Goal: Task Accomplishment & Management: Complete application form

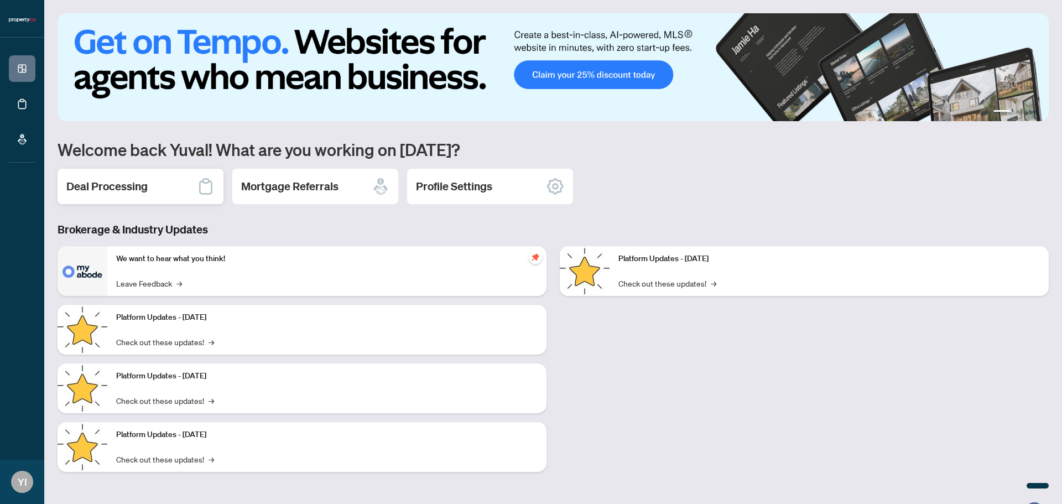
click at [171, 188] on div "Deal Processing" at bounding box center [141, 186] width 166 height 35
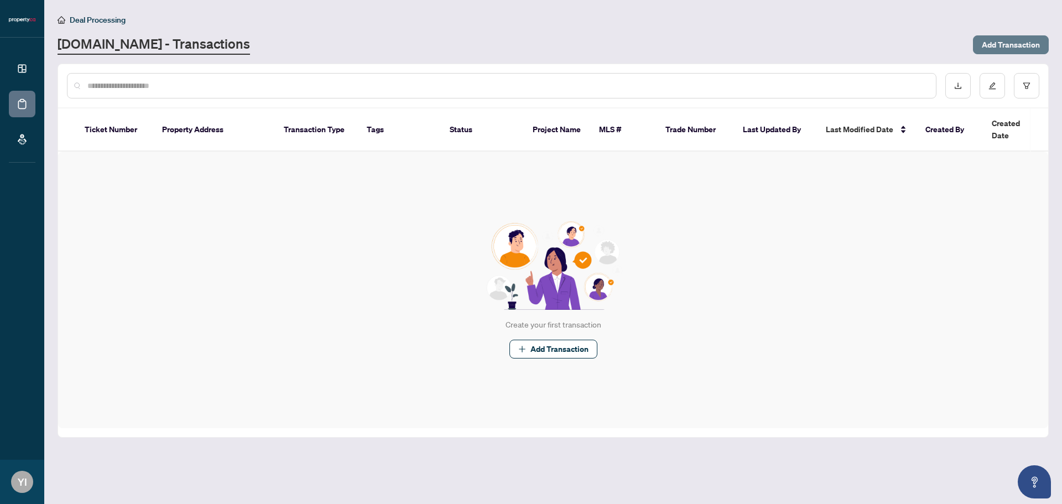
click at [1027, 49] on span "Add Transaction" at bounding box center [1011, 45] width 58 height 18
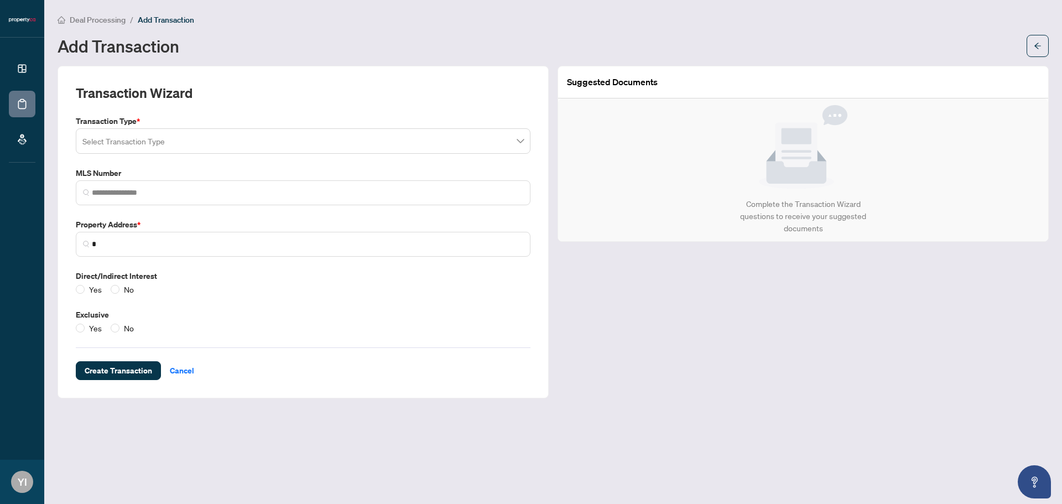
click at [193, 144] on input "search" at bounding box center [297, 143] width 431 height 24
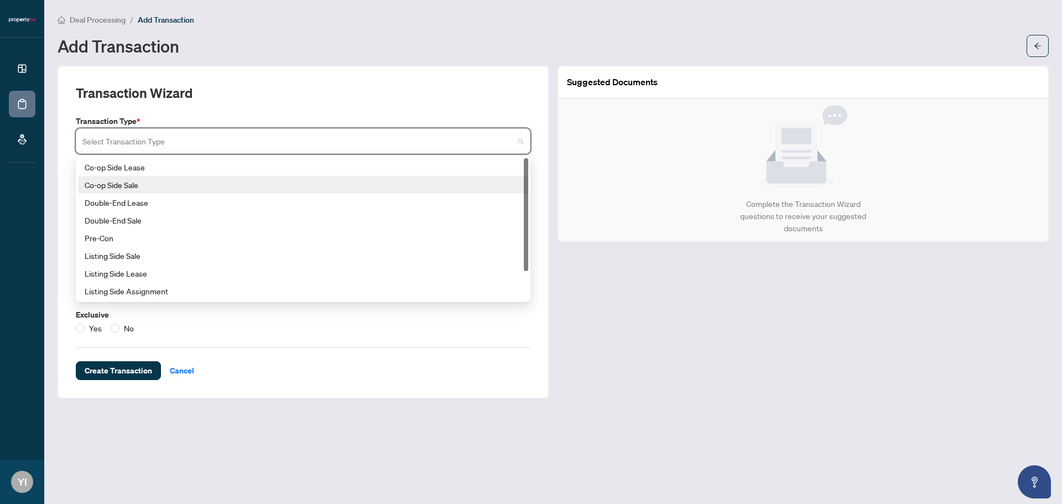
click at [168, 189] on div "Co-op Side Sale" at bounding box center [303, 185] width 437 height 12
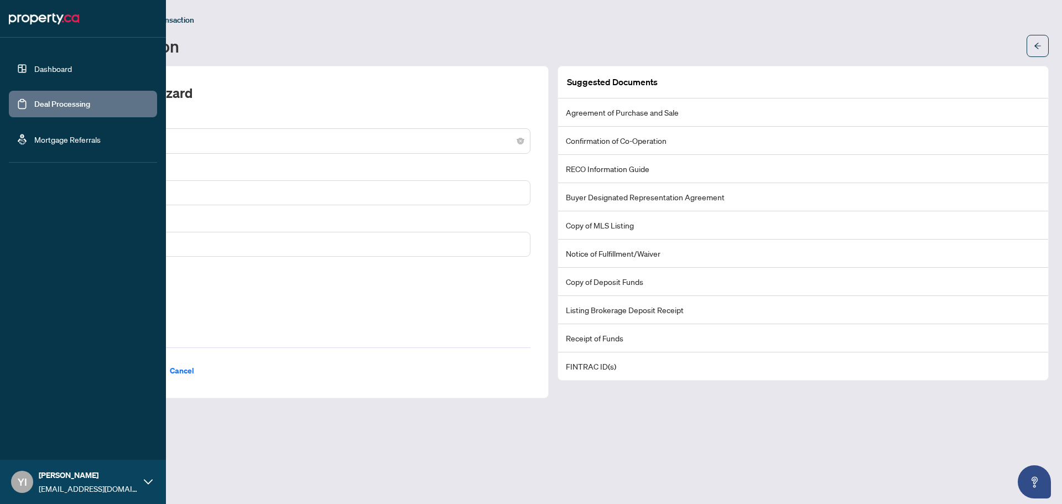
click at [61, 64] on link "Dashboard" at bounding box center [53, 69] width 38 height 10
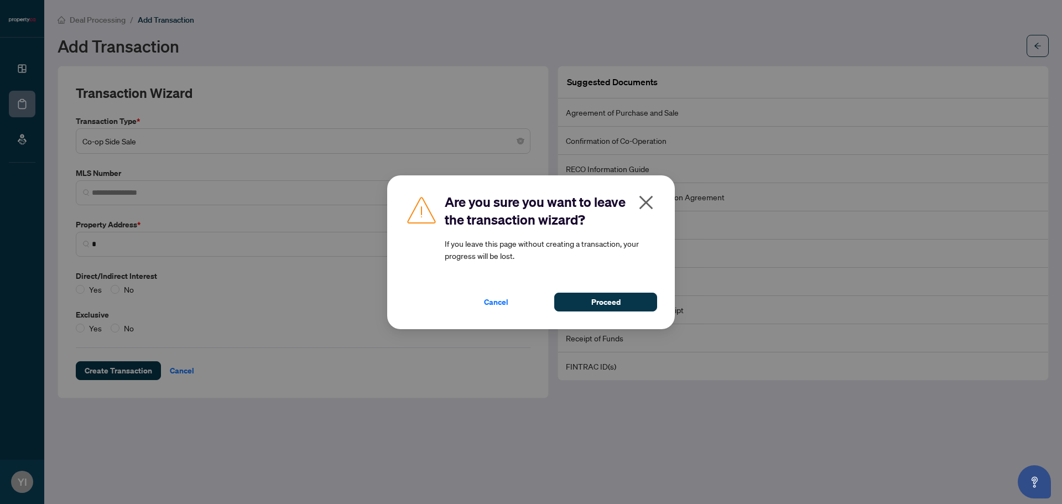
click at [638, 202] on icon "close" at bounding box center [646, 203] width 18 height 18
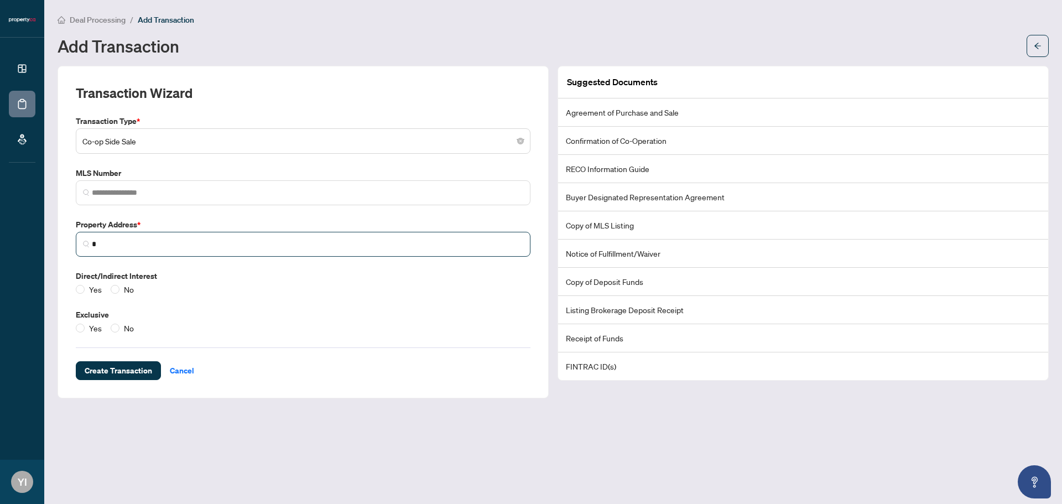
click at [492, 237] on span "*" at bounding box center [303, 244] width 455 height 25
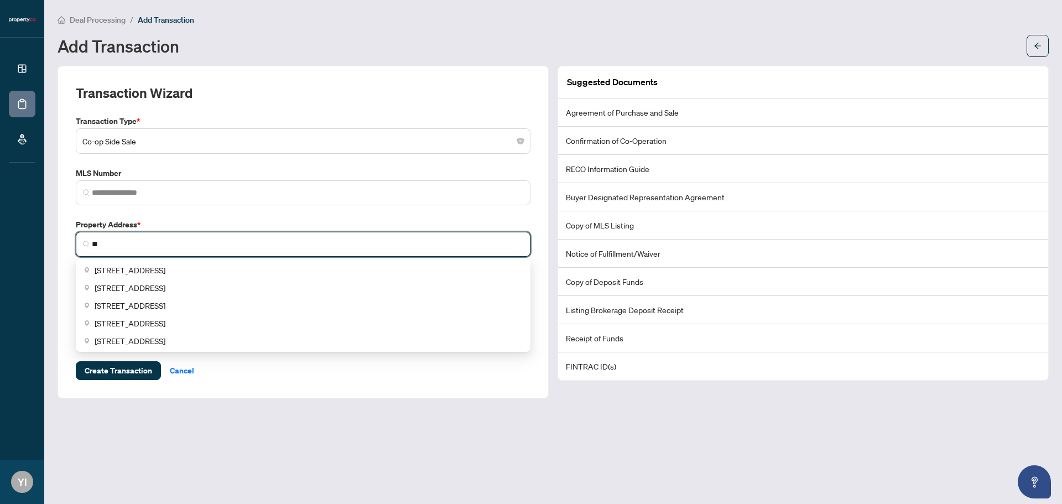
type input "*"
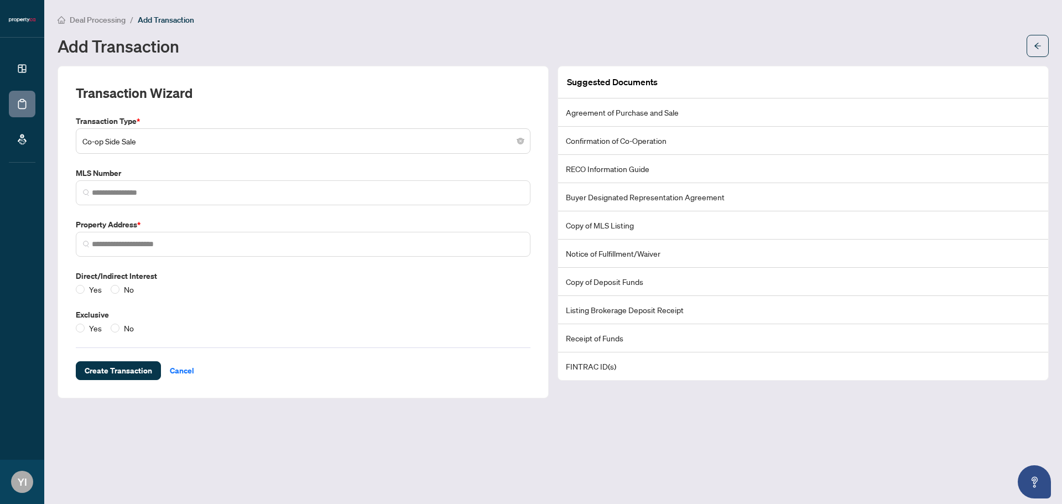
click at [647, 114] on li "Agreement of Purchase and Sale" at bounding box center [803, 112] width 490 height 28
click at [1033, 48] on button "button" at bounding box center [1038, 46] width 22 height 22
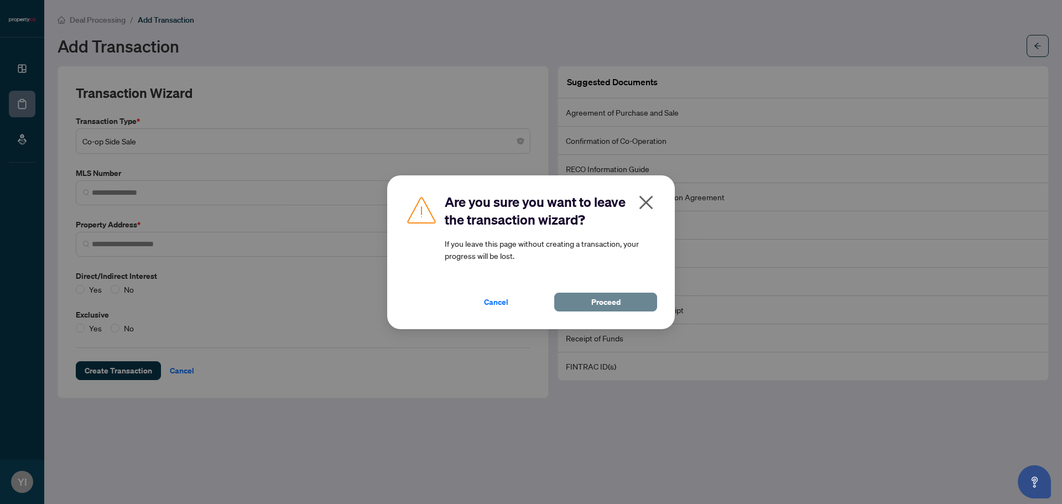
click at [605, 299] on span "Proceed" at bounding box center [605, 302] width 29 height 18
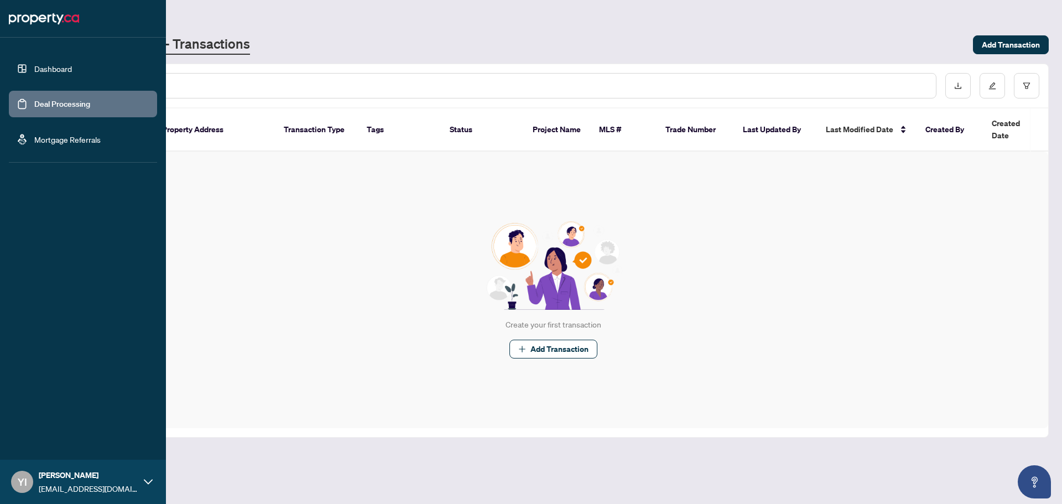
click at [34, 66] on link "Dashboard" at bounding box center [53, 69] width 38 height 10
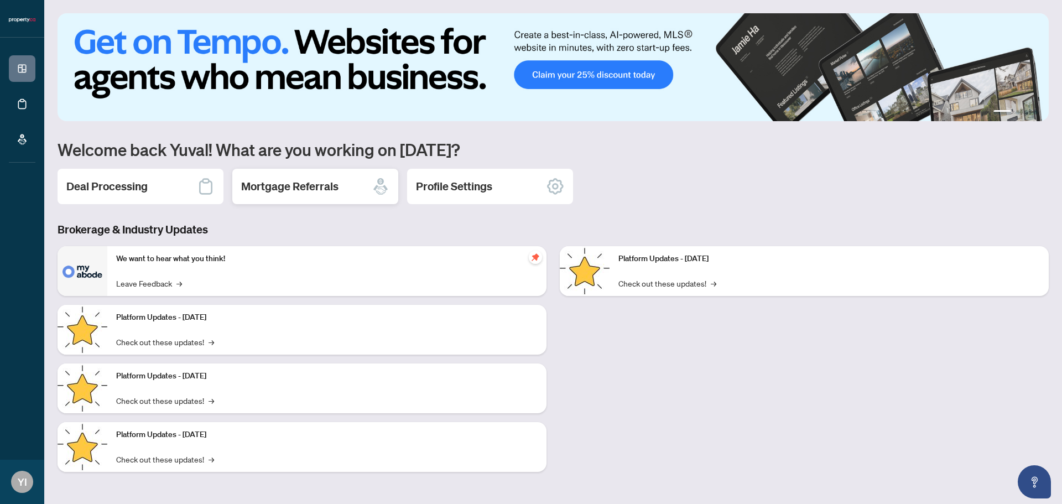
click at [348, 185] on div "Mortgage Referrals" at bounding box center [315, 186] width 166 height 35
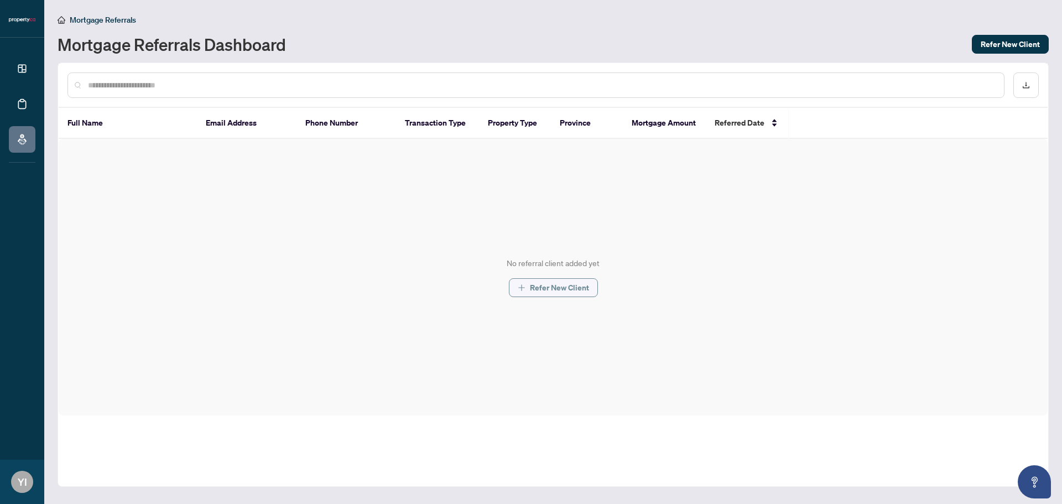
click at [586, 296] on span "Refer New Client" at bounding box center [559, 288] width 59 height 18
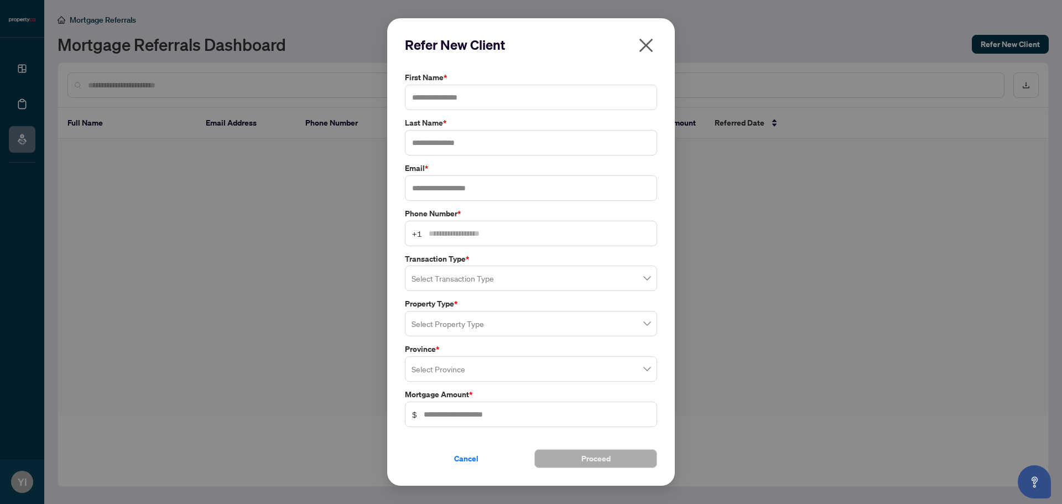
click at [654, 45] on icon "close" at bounding box center [646, 46] width 18 height 18
